Goal: Find specific page/section: Find specific page/section

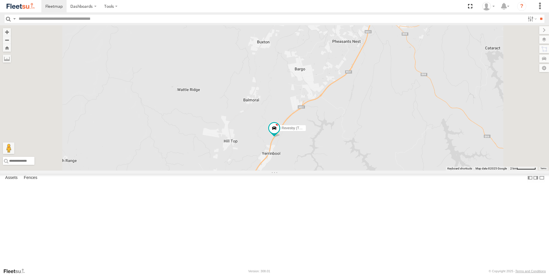
drag, startPoint x: 392, startPoint y: 156, endPoint x: 355, endPoint y: 193, distance: 52.2
click at [355, 171] on div "Brookvale (T10 - [PERSON_NAME]) Rural (T08 - [PERSON_NAME]) Blacktown #1 (T09 -…" at bounding box center [274, 97] width 549 height 145
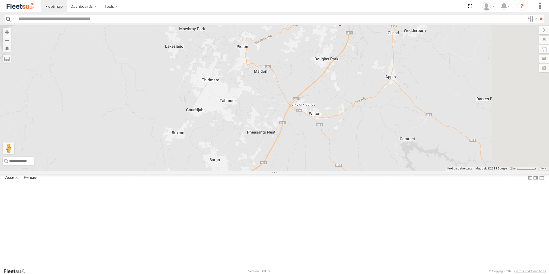
drag, startPoint x: 375, startPoint y: 160, endPoint x: 322, endPoint y: 221, distance: 81.2
click at [322, 171] on div "Brookvale (T10 - [PERSON_NAME]) Rural (T08 - [PERSON_NAME]) Blacktown #1 (T09 -…" at bounding box center [274, 97] width 549 height 145
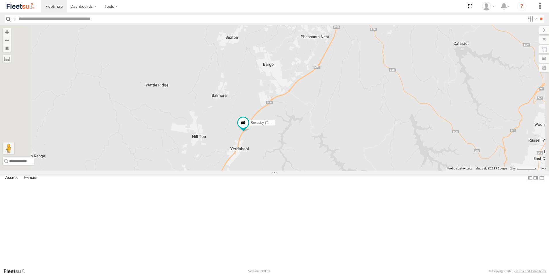
drag, startPoint x: 308, startPoint y: 186, endPoint x: 366, endPoint y: 87, distance: 115.2
click at [366, 87] on div "Brookvale (T10 - [PERSON_NAME]) Rural (T08 - [PERSON_NAME]) Blacktown #1 (T09 -…" at bounding box center [274, 97] width 549 height 145
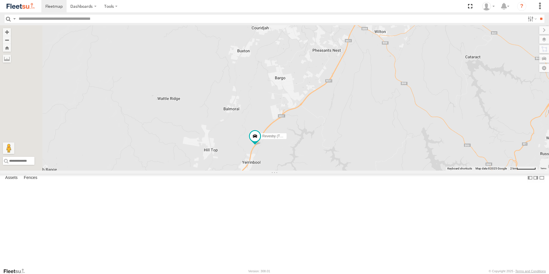
drag, startPoint x: 277, startPoint y: 183, endPoint x: 289, endPoint y: 199, distance: 19.8
click at [289, 171] on div "Brookvale (T10 - [PERSON_NAME]) Rural (T08 - [PERSON_NAME]) Blacktown #1 (T09 -…" at bounding box center [274, 97] width 549 height 145
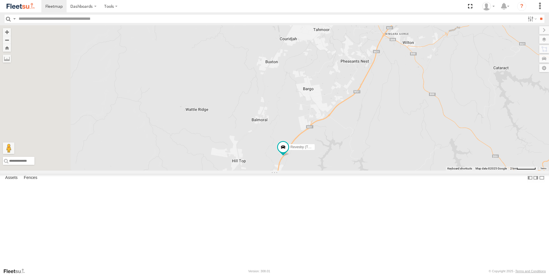
drag, startPoint x: 279, startPoint y: 158, endPoint x: 308, endPoint y: 170, distance: 31.9
click at [308, 170] on div "Brookvale (T10 - [PERSON_NAME]) Rural (T08 - [PERSON_NAME]) Blacktown #1 (T09 -…" at bounding box center [274, 97] width 549 height 145
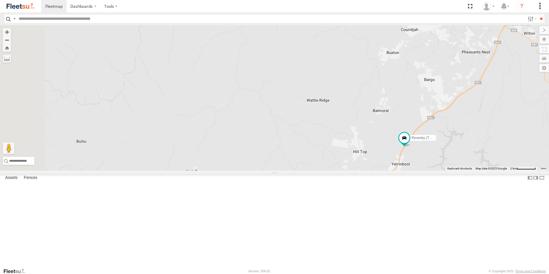
drag, startPoint x: 307, startPoint y: 151, endPoint x: 429, endPoint y: 126, distance: 124.6
click at [429, 131] on div "Brookvale (T10 - [PERSON_NAME]) Rural (T08 - [PERSON_NAME]) Blacktown #1 (T09 -…" at bounding box center [274, 97] width 549 height 145
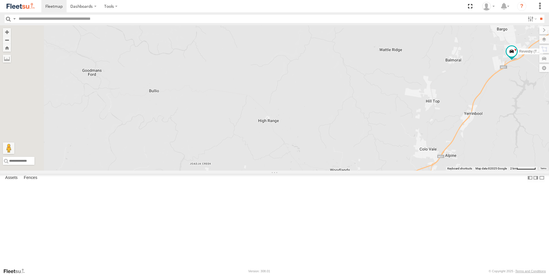
drag, startPoint x: 364, startPoint y: 170, endPoint x: 441, endPoint y: 142, distance: 81.9
click at [441, 142] on div "Brookvale (T10 - [PERSON_NAME]) Rural (T08 - [PERSON_NAME]) Blacktown #1 (T09 -…" at bounding box center [274, 97] width 549 height 145
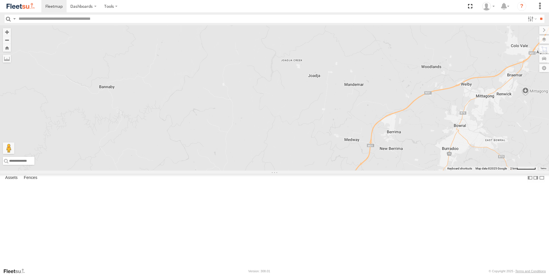
drag, startPoint x: 362, startPoint y: 144, endPoint x: 449, endPoint y: 45, distance: 132.6
click at [449, 45] on div "Brookvale (T10 - [PERSON_NAME]) Rural (T08 - [PERSON_NAME]) Blacktown #1 (T09 -…" at bounding box center [274, 97] width 549 height 145
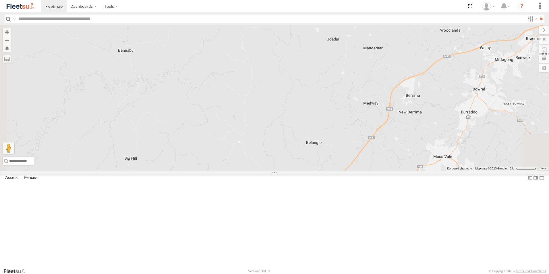
drag, startPoint x: 433, startPoint y: 125, endPoint x: 452, endPoint y: 88, distance: 41.7
click at [452, 88] on div "Brookvale (T10 - [PERSON_NAME]) Rural (T08 - [PERSON_NAME]) Blacktown #1 (T09 -…" at bounding box center [274, 97] width 549 height 145
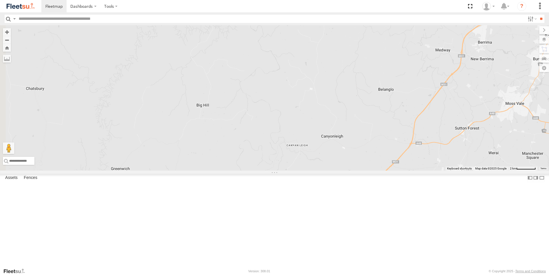
drag, startPoint x: 329, startPoint y: 157, endPoint x: 401, endPoint y: 104, distance: 89.5
click at [401, 104] on div "Brookvale (T10 - [PERSON_NAME]) Rural (T08 - [PERSON_NAME]) Blacktown #1 (T09 -…" at bounding box center [274, 97] width 549 height 145
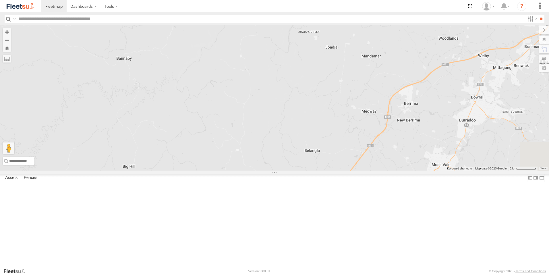
drag, startPoint x: 395, startPoint y: 145, endPoint x: 306, endPoint y: 215, distance: 113.6
click at [306, 171] on div "Brookvale (T10 - [PERSON_NAME]) Rural (T08 - [PERSON_NAME]) Blacktown #1 (T09 -…" at bounding box center [274, 97] width 549 height 145
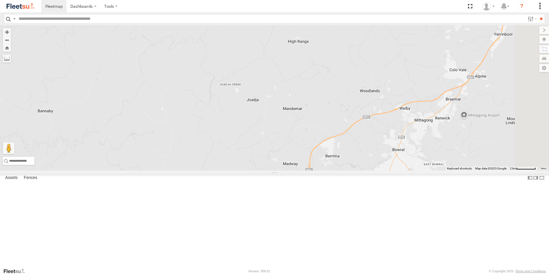
drag, startPoint x: 340, startPoint y: 168, endPoint x: 299, endPoint y: 192, distance: 47.5
click at [299, 171] on div "Brookvale (T10 - [PERSON_NAME]) Rural (T08 - [PERSON_NAME]) Blacktown #1 (T09 -…" at bounding box center [274, 97] width 549 height 145
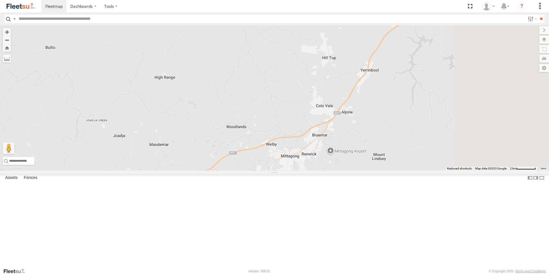
drag, startPoint x: 330, startPoint y: 169, endPoint x: 175, endPoint y: 211, distance: 160.4
click at [175, 171] on div "Brookvale (T10 - [PERSON_NAME]) Rural (T08 - [PERSON_NAME]) Blacktown #1 (T09 -…" at bounding box center [274, 97] width 549 height 145
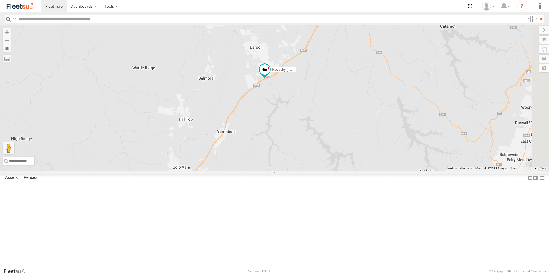
drag, startPoint x: 265, startPoint y: 171, endPoint x: 186, endPoint y: 213, distance: 89.7
click at [186, 171] on div "Brookvale (T10 - [PERSON_NAME]) Rural (T08 - [PERSON_NAME]) Blacktown #1 (T09 -…" at bounding box center [274, 97] width 549 height 145
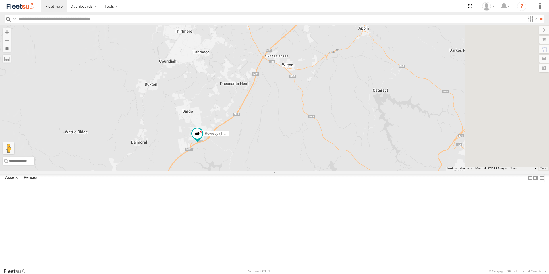
drag, startPoint x: 257, startPoint y: 177, endPoint x: 202, endPoint y: 244, distance: 86.7
click at [202, 171] on div "Brookvale (T10 - [PERSON_NAME]) Rural (T08 - [PERSON_NAME]) Blacktown #1 (T09 -…" at bounding box center [274, 97] width 549 height 145
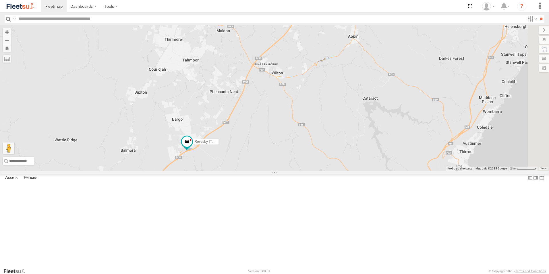
click at [0, 0] on link at bounding box center [0, 0] width 0 height 0
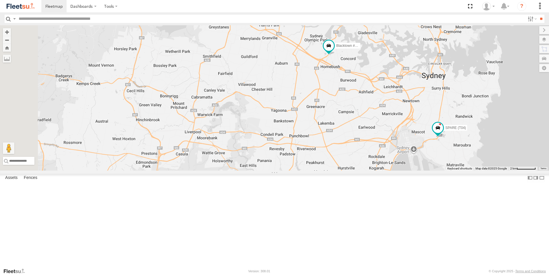
drag, startPoint x: 370, startPoint y: 152, endPoint x: 409, endPoint y: 199, distance: 61.0
click at [409, 171] on div "Brookvale (T10 - [PERSON_NAME]) Rural (T08 - [PERSON_NAME]) Blacktown #1 (T09 -…" at bounding box center [274, 97] width 549 height 145
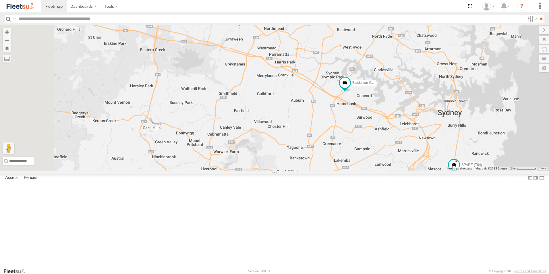
drag, startPoint x: 368, startPoint y: 154, endPoint x: 379, endPoint y: 181, distance: 29.0
click at [384, 171] on div "Brookvale (T10 - [PERSON_NAME]) Rural (T08 - [PERSON_NAME]) Blacktown #1 (T09 -…" at bounding box center [274, 97] width 549 height 145
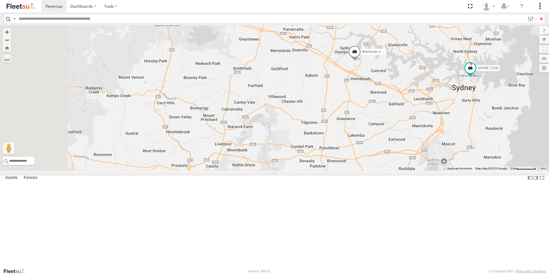
drag, startPoint x: 329, startPoint y: 175, endPoint x: 347, endPoint y: 146, distance: 33.8
click at [345, 147] on div "Brookvale (T10 - [PERSON_NAME]) Blacktown #2 (T05 - [PERSON_NAME]) SPARE (T04)" at bounding box center [274, 97] width 549 height 145
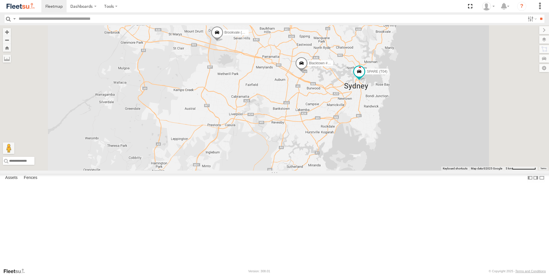
drag, startPoint x: 250, startPoint y: 221, endPoint x: 279, endPoint y: 156, distance: 70.6
click at [279, 156] on div "Brookvale (T10 - [PERSON_NAME]) Blacktown #2 (T05 - [PERSON_NAME]) SPARE (T04) …" at bounding box center [274, 97] width 549 height 145
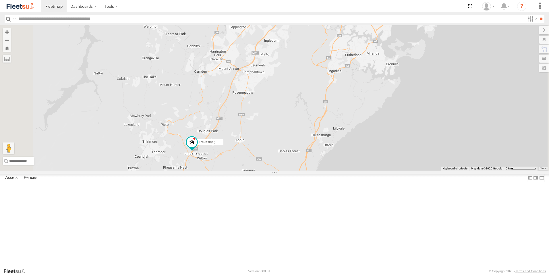
drag, startPoint x: 274, startPoint y: 158, endPoint x: 271, endPoint y: 163, distance: 6.1
click at [271, 163] on div "Brookvale (T10 - [PERSON_NAME]) Blacktown #2 (T05 - [PERSON_NAME]) SPARE (T04) …" at bounding box center [274, 97] width 549 height 145
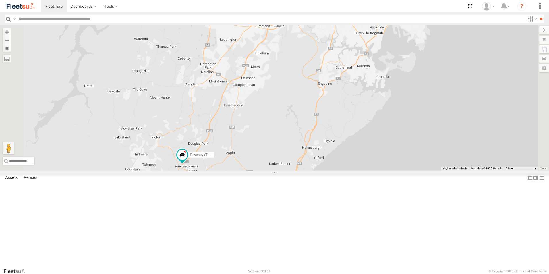
drag, startPoint x: 271, startPoint y: 159, endPoint x: 263, endPoint y: 170, distance: 13.8
click at [263, 170] on div "Brookvale (T10 - [PERSON_NAME]) Blacktown #2 (T05 - [PERSON_NAME]) SPARE (T04) …" at bounding box center [274, 97] width 549 height 145
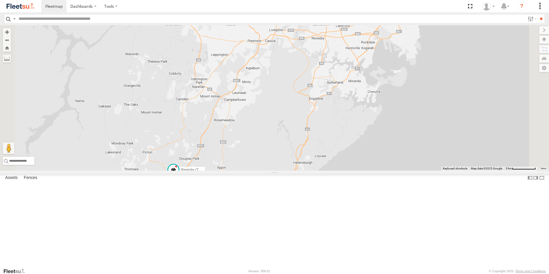
drag, startPoint x: 265, startPoint y: 148, endPoint x: 248, endPoint y: 176, distance: 33.2
click at [248, 171] on div "Brookvale (T10 - [PERSON_NAME]) Blacktown #2 (T05 - [PERSON_NAME]) SPARE (T04) …" at bounding box center [274, 97] width 549 height 145
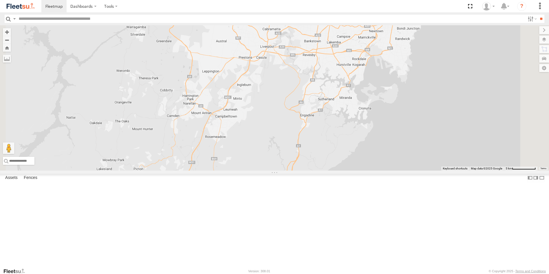
drag, startPoint x: 248, startPoint y: 176, endPoint x: 246, endPoint y: 181, distance: 5.3
click at [246, 171] on div "Brookvale (T10 - [PERSON_NAME]) Blacktown #2 (T05 - [PERSON_NAME]) SPARE (T04) …" at bounding box center [274, 97] width 549 height 145
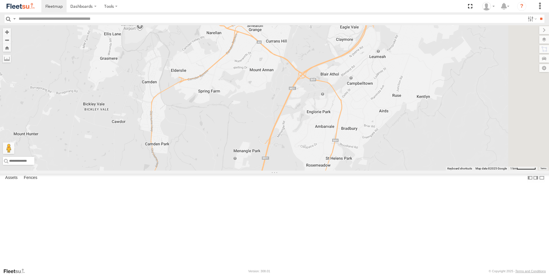
drag, startPoint x: 238, startPoint y: 178, endPoint x: 229, endPoint y: 117, distance: 61.7
click at [229, 117] on div "Brookvale (T10 - [PERSON_NAME]) Blacktown #2 (T05 - [PERSON_NAME]) SPARE (T04) …" at bounding box center [274, 97] width 549 height 145
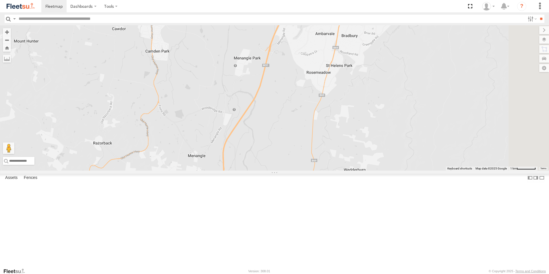
drag, startPoint x: 249, startPoint y: 79, endPoint x: 240, endPoint y: 118, distance: 40.3
click at [249, 78] on div "Brookvale (T10 - [PERSON_NAME]) Blacktown #2 (T05 - [PERSON_NAME]) SPARE (T04) …" at bounding box center [274, 97] width 549 height 145
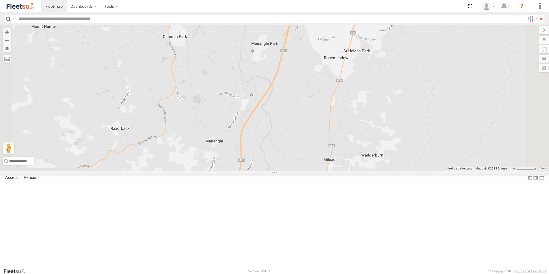
drag, startPoint x: 220, startPoint y: 161, endPoint x: 283, endPoint y: 98, distance: 88.7
click at [283, 92] on div "Brookvale (T10 - [PERSON_NAME]) Blacktown #2 (T05 - [PERSON_NAME]) SPARE (T04) …" at bounding box center [274, 97] width 549 height 145
